Goal: Task Accomplishment & Management: Manage account settings

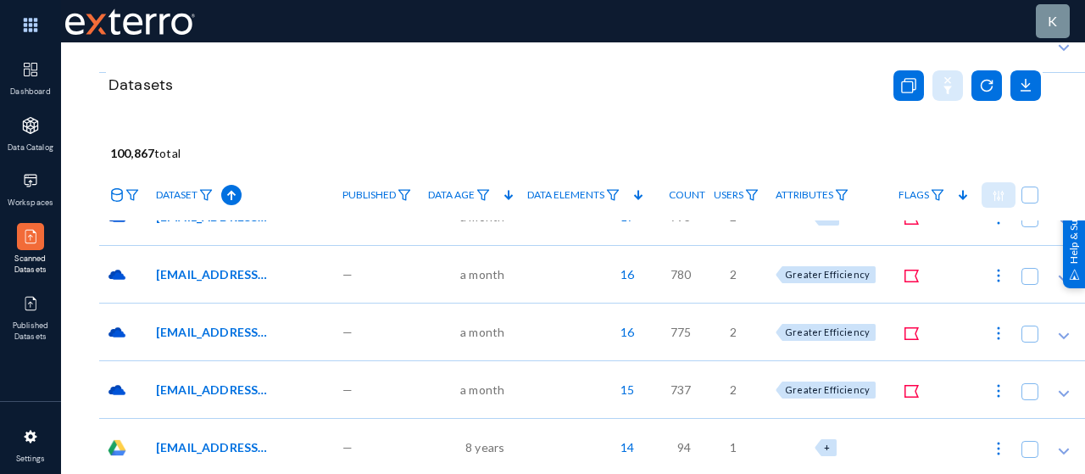
scroll to position [339, 0]
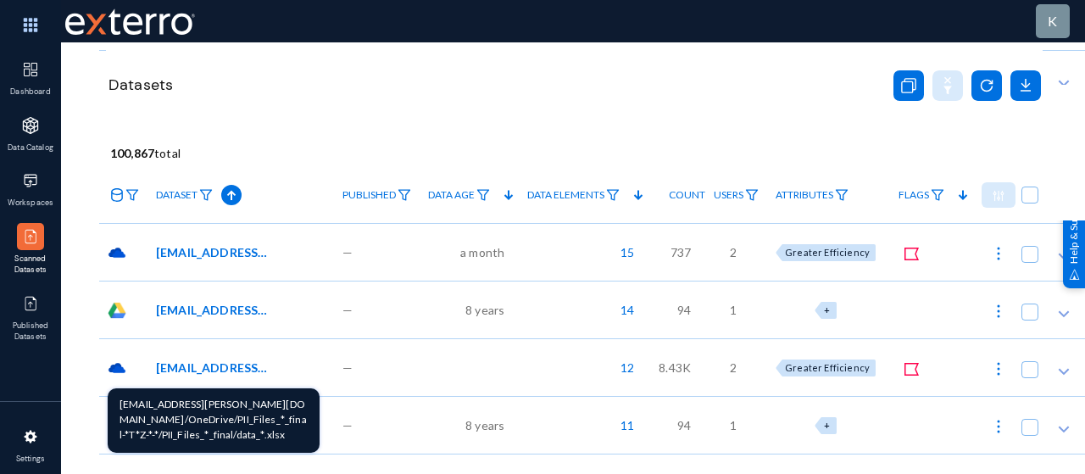
click at [199, 364] on span "[EMAIL_ADDRESS][PERSON_NAME][DOMAIN_NAME]/OneDrive/PII_Files_*_final-*T*Z-*-*/P…" at bounding box center [213, 367] width 114 height 18
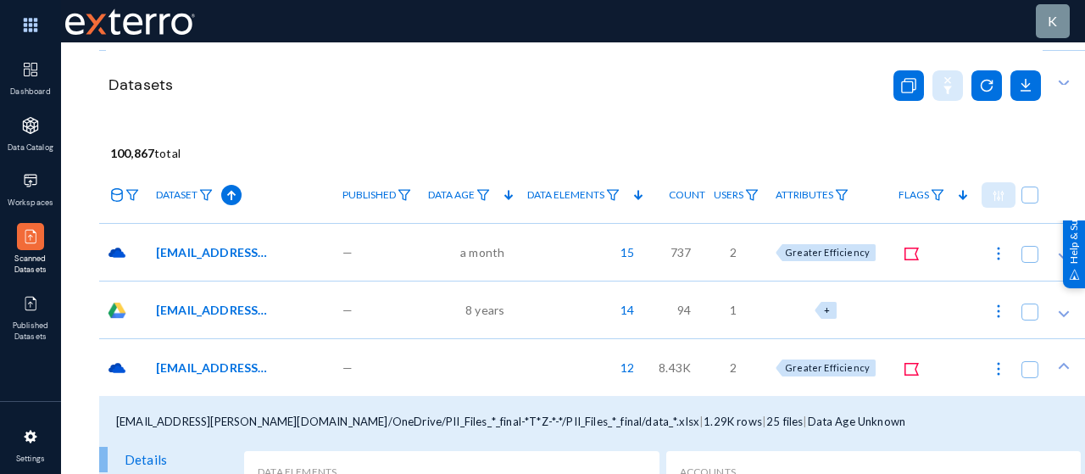
click at [342, 367] on span "—" at bounding box center [347, 367] width 10 height 18
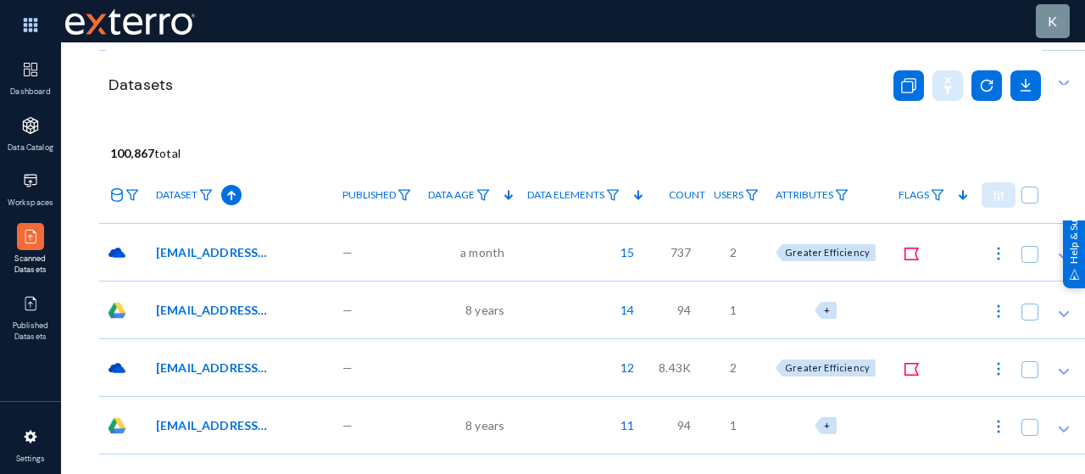
click at [1001, 369] on img at bounding box center [998, 368] width 17 height 17
checkbox input "true"
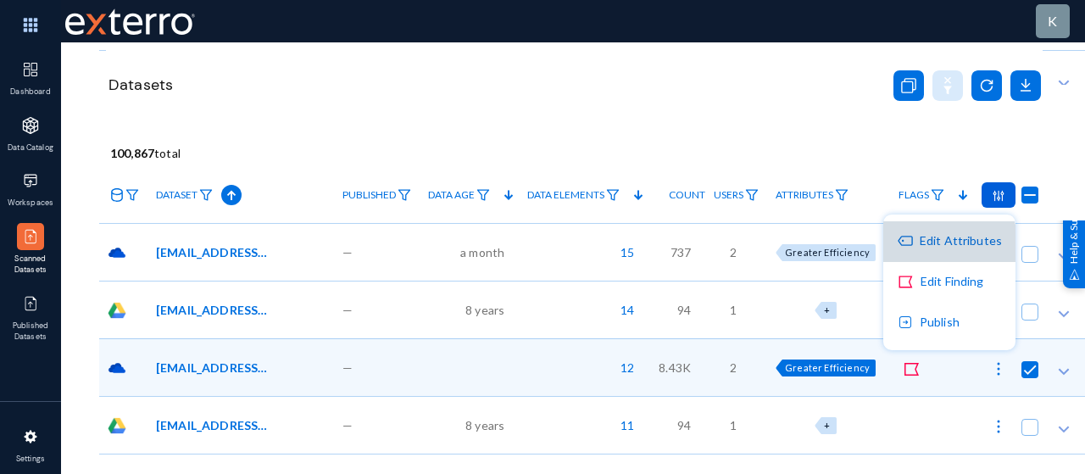
click at [939, 245] on button "Edit Attributes" at bounding box center [949, 241] width 132 height 41
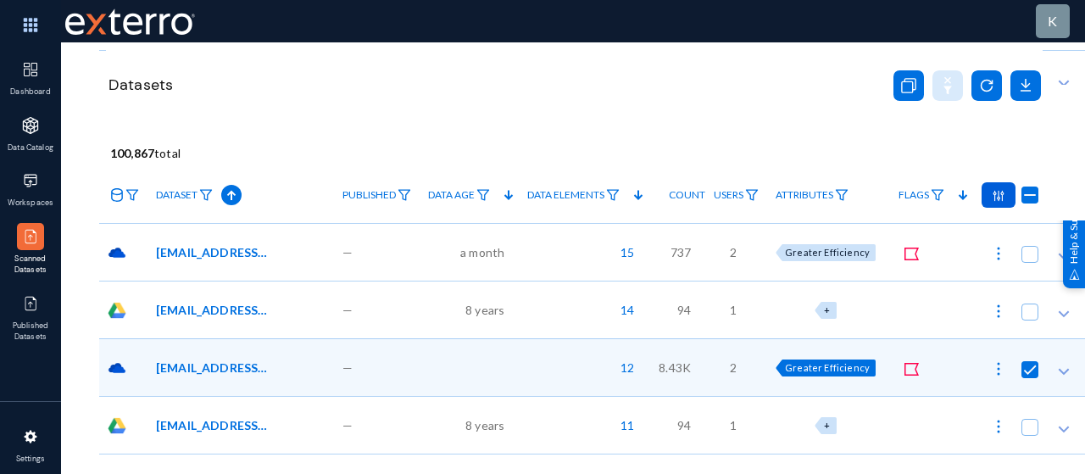
checkbox input "true"
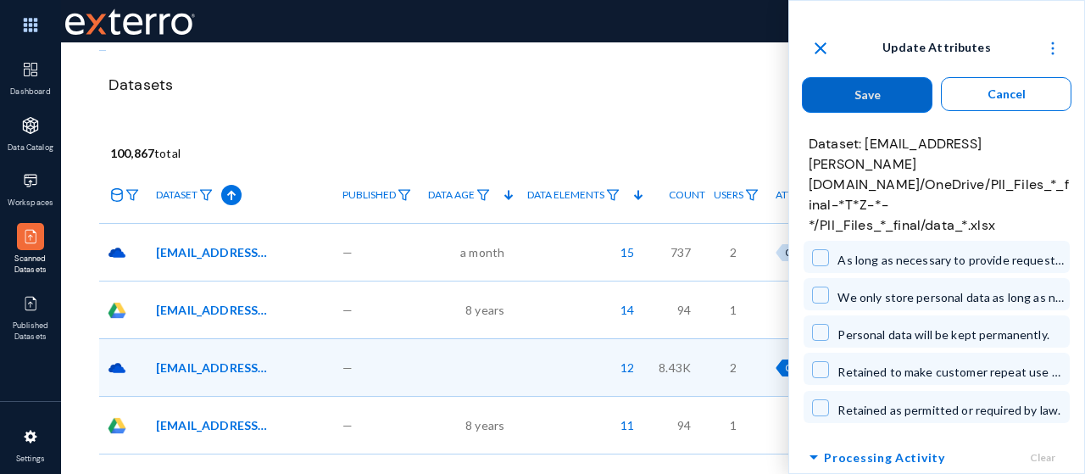
scroll to position [6948, 0]
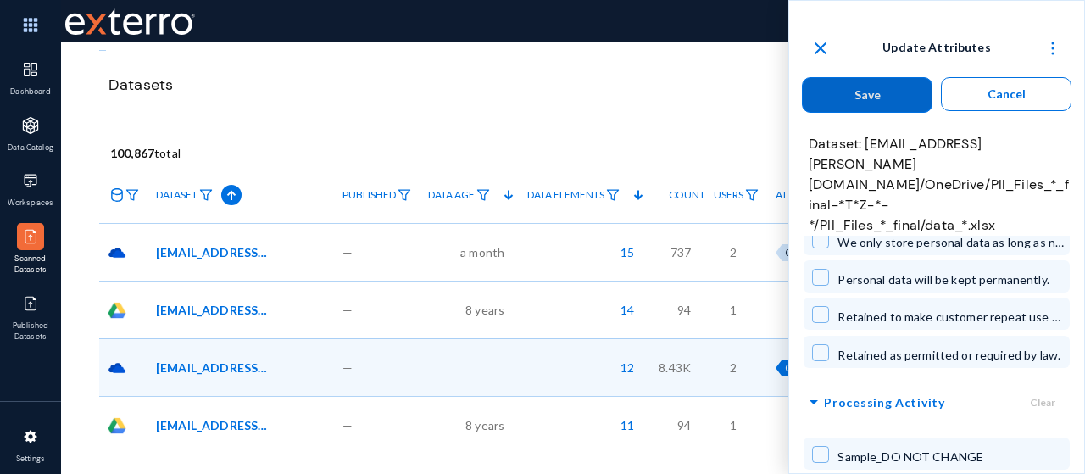
click at [828, 344] on span at bounding box center [820, 352] width 17 height 17
checkbox input "true"
click at [870, 93] on span "Save" at bounding box center [867, 94] width 26 height 14
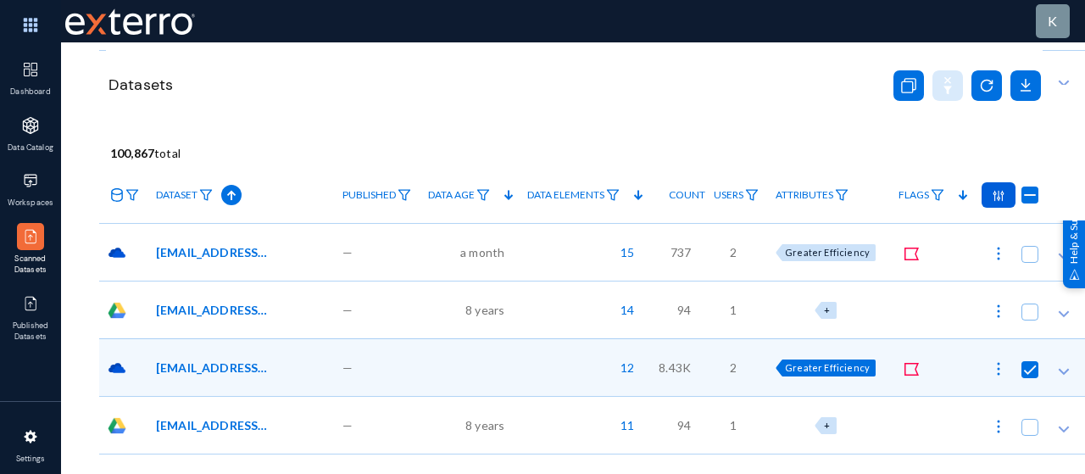
checkbox input "false"
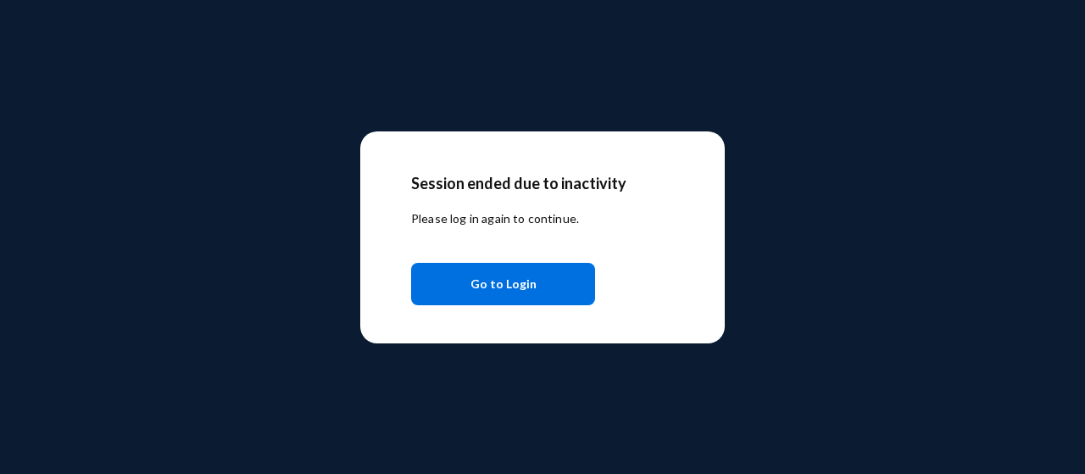
click at [492, 281] on span "Go to Login" at bounding box center [503, 284] width 66 height 31
